Goal: Communication & Community: Participate in discussion

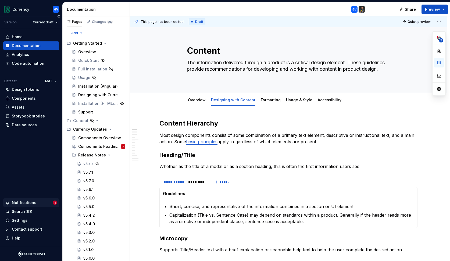
click at [29, 203] on div "Notifications" at bounding box center [24, 202] width 24 height 5
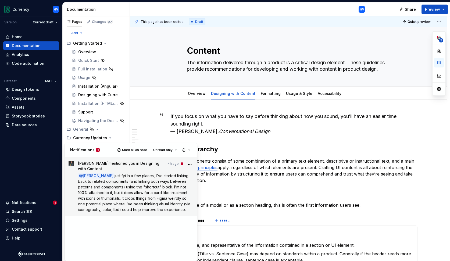
click at [120, 200] on span "just fyi In a few places, I've started linking back to related components (and …" at bounding box center [134, 192] width 113 height 38
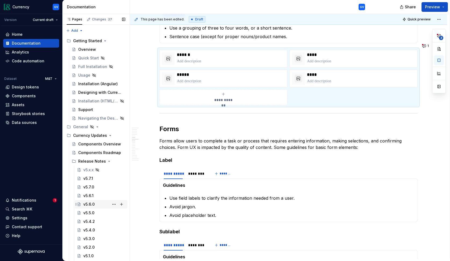
scroll to position [590, 0]
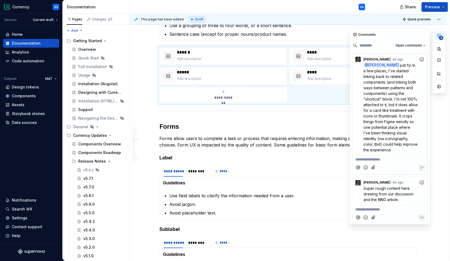
click at [441, 36] on span "3" at bounding box center [441, 38] width 4 height 4
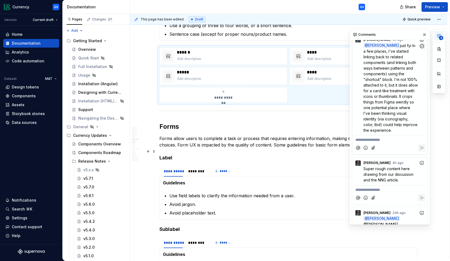
scroll to position [0, 0]
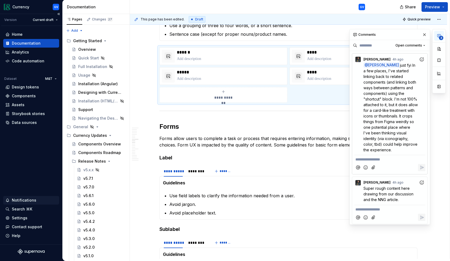
click at [32, 198] on div "Notifications" at bounding box center [24, 199] width 24 height 5
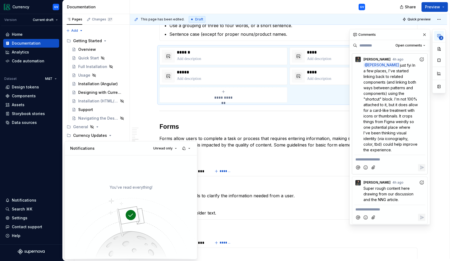
click at [152, 98] on html "Currency GV Version Current draft Home Documentation Analytics Code automation …" at bounding box center [225, 130] width 450 height 261
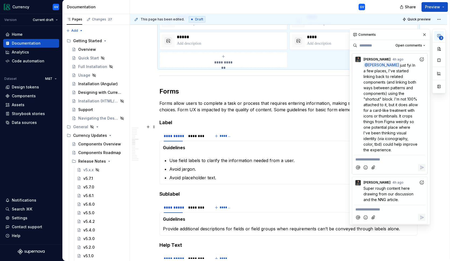
scroll to position [626, 0]
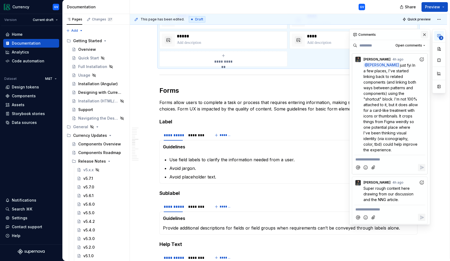
click at [425, 34] on button "button" at bounding box center [425, 35] width 8 height 8
type textarea "*"
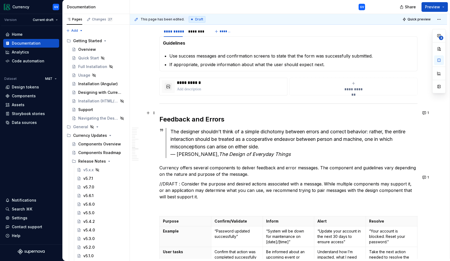
scroll to position [965, 0]
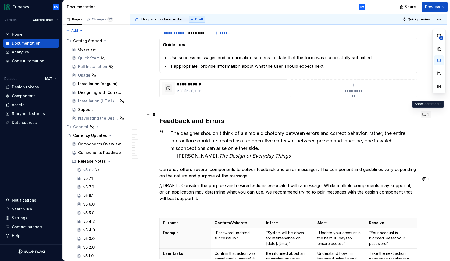
click at [425, 115] on button "1" at bounding box center [426, 115] width 10 height 8
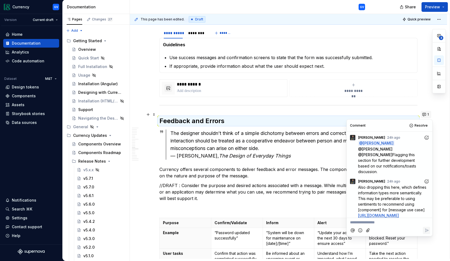
scroll to position [3, 0]
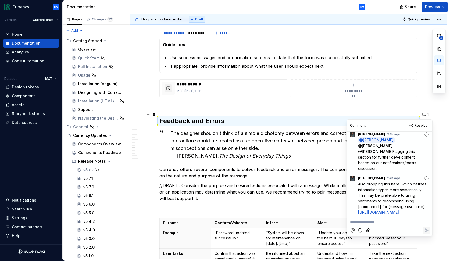
click at [444, 157] on div "**********" at bounding box center [288, 182] width 317 height 2099
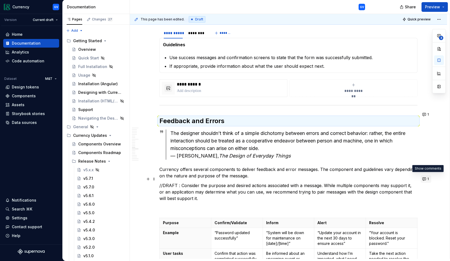
click at [426, 179] on button "1" at bounding box center [426, 179] width 10 height 8
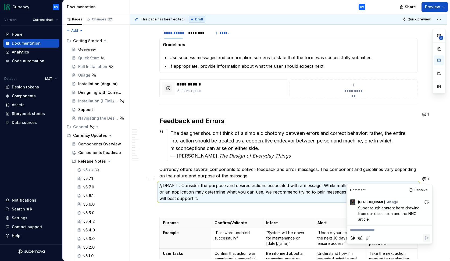
click at [445, 199] on div "**********" at bounding box center [288, 182] width 317 height 2099
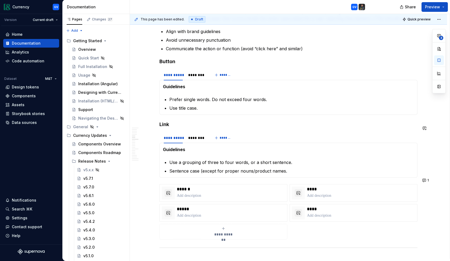
scroll to position [454, 0]
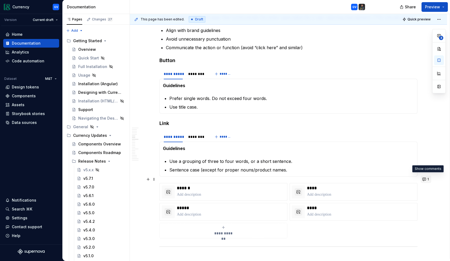
click at [425, 180] on button "1" at bounding box center [426, 179] width 10 height 8
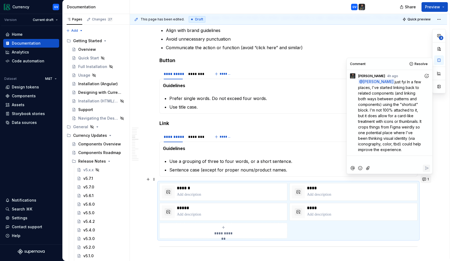
scroll to position [5, 0]
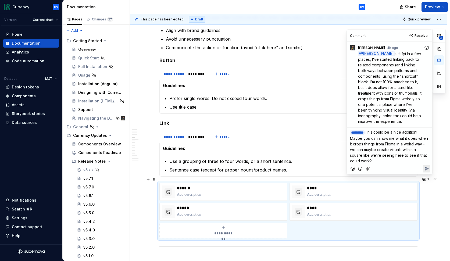
click at [350, 144] on span "This could be a nice addition! Maybe you can show me what it does when it crops…" at bounding box center [389, 146] width 79 height 33
click at [397, 149] on span "This could be a nice addition! Maybe you can show me what it does when you uplo…" at bounding box center [389, 146] width 79 height 33
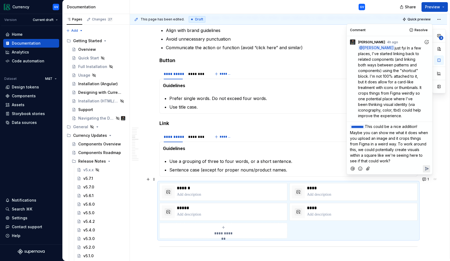
click at [378, 154] on span "This could be a nice addition! Maybe you can show me what it does when you uplo…" at bounding box center [389, 143] width 79 height 39
drag, startPoint x: 425, startPoint y: 161, endPoint x: 351, endPoint y: 161, distance: 74.4
click at [351, 161] on span "This could be a nice addition! Maybe you can show me what it does when you uplo…" at bounding box center [389, 143] width 79 height 39
click at [425, 169] on icon "Reply" at bounding box center [426, 168] width 3 height 3
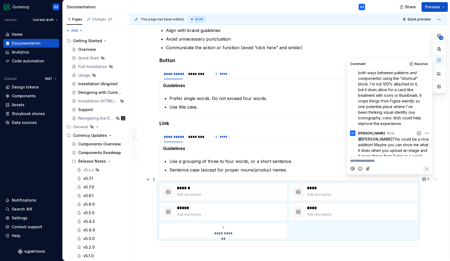
scroll to position [0, 0]
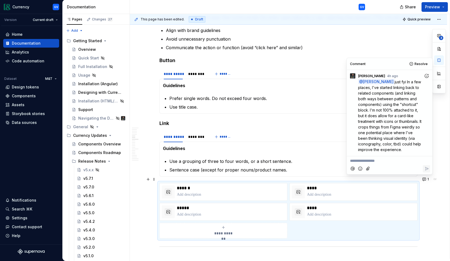
click at [425, 76] on icon "Add reaction" at bounding box center [426, 75] width 5 height 5
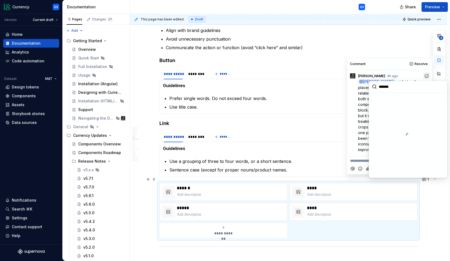
scroll to position [60, 0]
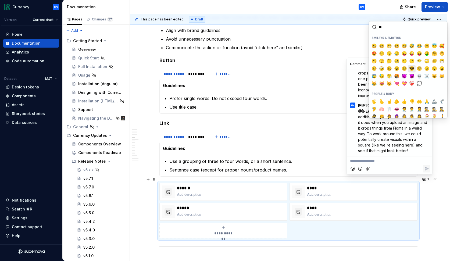
type input "*"
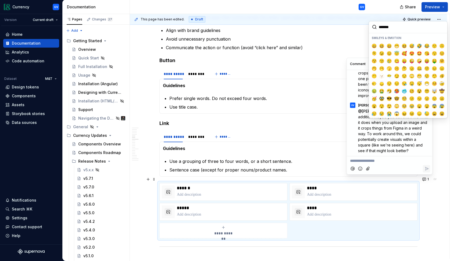
click at [382, 6] on div "Share Preview" at bounding box center [409, 7] width 81 height 14
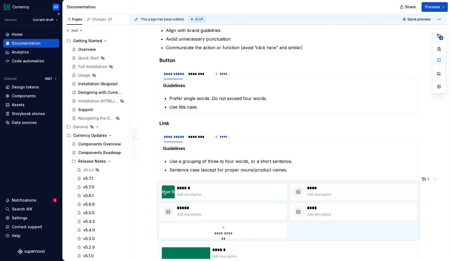
type textarea "*"
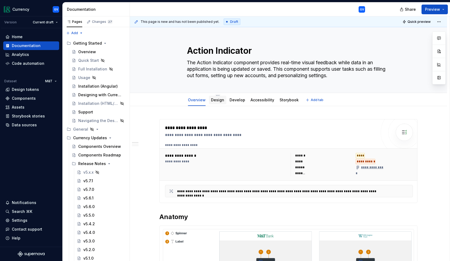
click at [218, 101] on link "Design" at bounding box center [217, 100] width 13 height 5
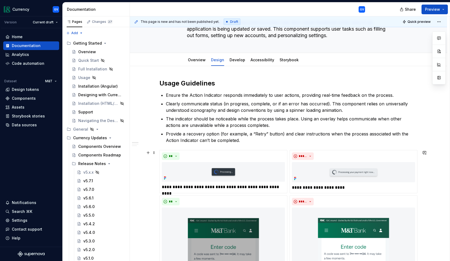
scroll to position [36, 0]
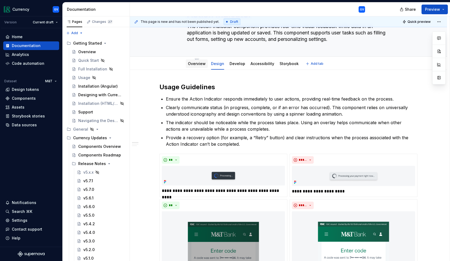
click at [196, 65] on link "Overview" at bounding box center [197, 63] width 18 height 5
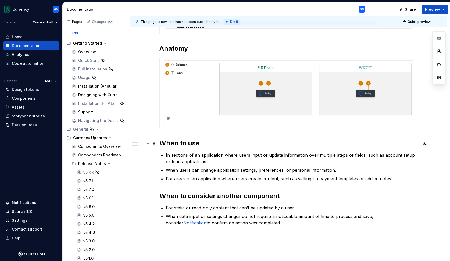
scroll to position [218, 0]
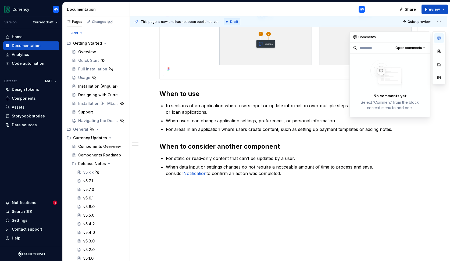
click at [437, 39] on icon "button" at bounding box center [439, 38] width 4 height 4
type textarea "*"
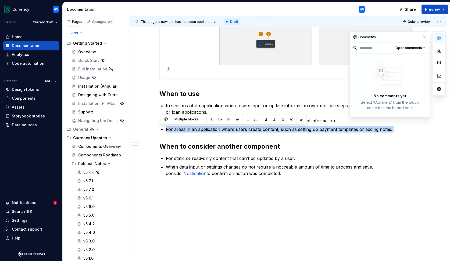
drag, startPoint x: 168, startPoint y: 129, endPoint x: 392, endPoint y: 132, distance: 224.1
click at [392, 132] on div "**********" at bounding box center [288, 38] width 258 height 275
click at [166, 120] on button "button" at bounding box center [166, 120] width 8 height 8
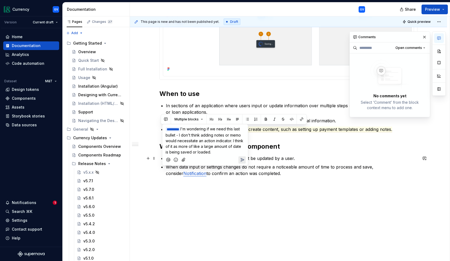
click at [241, 159] on icon "Send" at bounding box center [241, 159] width 5 height 5
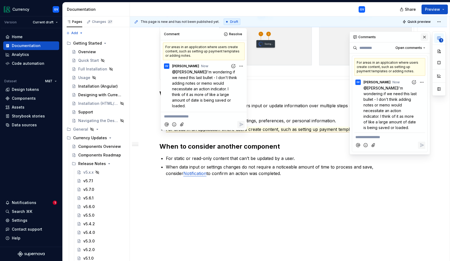
click at [424, 36] on button "button" at bounding box center [425, 37] width 8 height 8
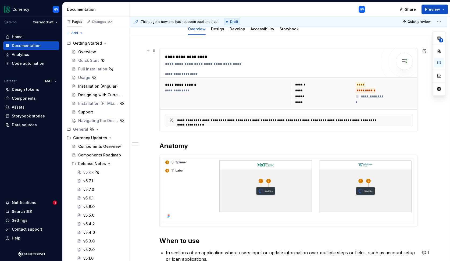
scroll to position [77, 0]
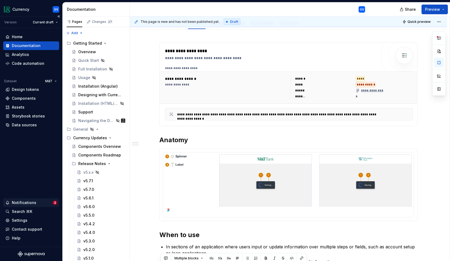
click at [40, 205] on div "Notifications" at bounding box center [28, 202] width 47 height 5
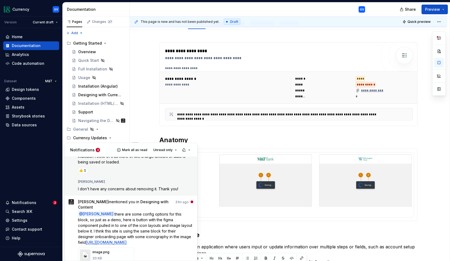
scroll to position [45, 0]
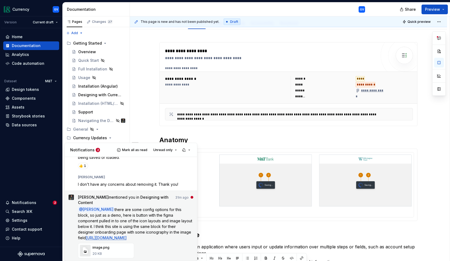
click at [127, 235] on span "[URL][DOMAIN_NAME]" at bounding box center [106, 237] width 41 height 5
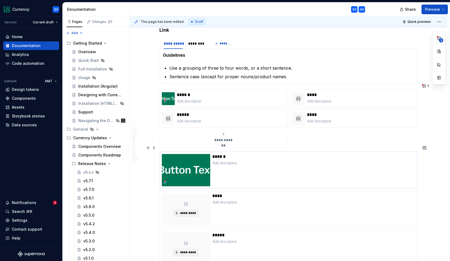
scroll to position [551, 0]
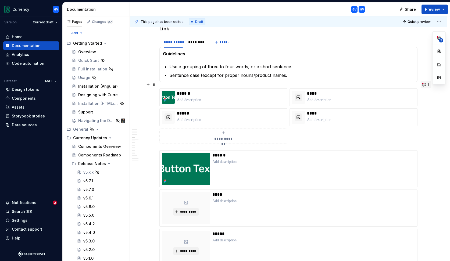
click at [425, 86] on button "1" at bounding box center [426, 85] width 10 height 8
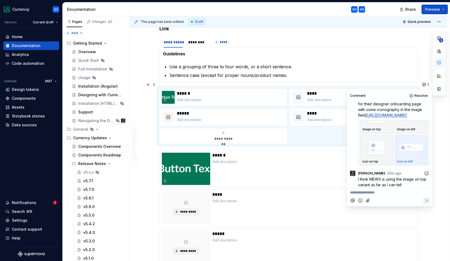
scroll to position [179, 0]
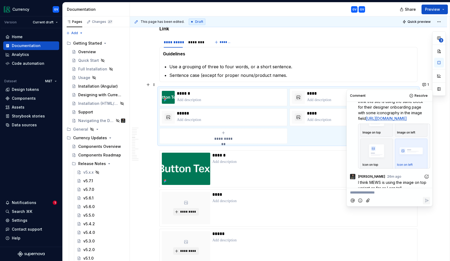
click at [390, 121] on link "[URL][DOMAIN_NAME]" at bounding box center [386, 118] width 41 height 5
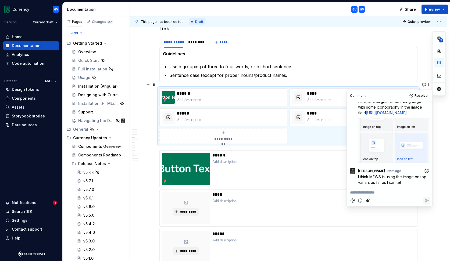
scroll to position [191, 0]
click at [396, 145] on div at bounding box center [394, 140] width 72 height 45
click at [383, 193] on p "**********" at bounding box center [389, 193] width 79 height 6
type textarea "*"
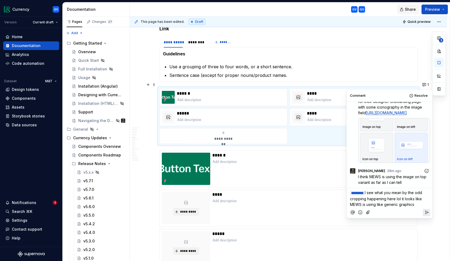
type textarea "*"
click at [399, 204] on span "I see what you mean by the odd cropping happening here lol it looks like MEWS i…" at bounding box center [389, 201] width 79 height 22
click at [390, 208] on span "I see what you mean by the odd cropping happening here lol it looks like MEWS i…" at bounding box center [388, 201] width 76 height 22
click at [426, 210] on span "I see what you mean by the odd cropping happening here lol it looks like MEWS i…" at bounding box center [388, 201] width 77 height 22
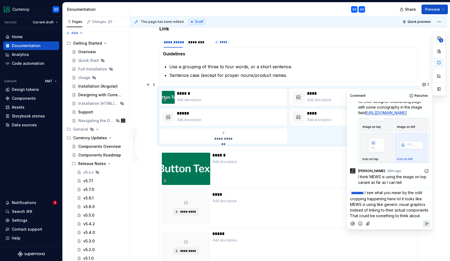
click at [360, 226] on icon "Add emoji" at bounding box center [359, 223] width 5 height 5
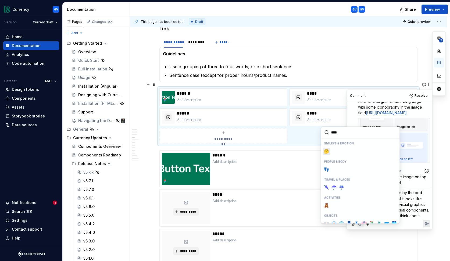
click at [327, 152] on span "🤔" at bounding box center [326, 151] width 4 height 5
type input "****"
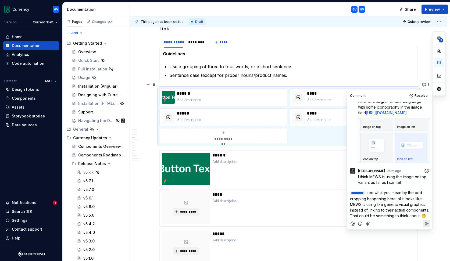
click at [427, 226] on icon "Reply" at bounding box center [426, 223] width 5 height 5
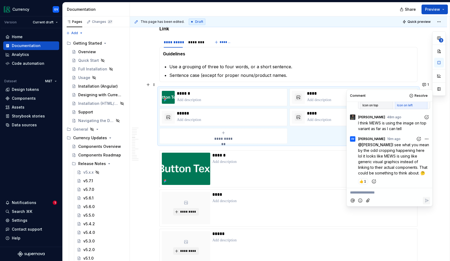
type textarea "*"
